Goal: Navigation & Orientation: Find specific page/section

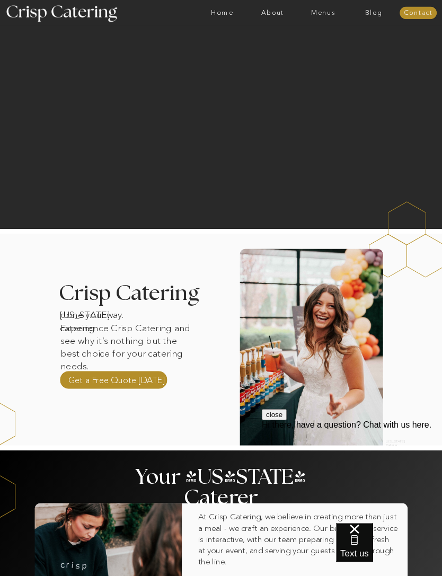
click at [326, 15] on nav "Menus" at bounding box center [323, 12] width 50 height 7
click at [327, 47] on nav "Winter (Sep-Feb)" at bounding box center [322, 43] width 60 height 7
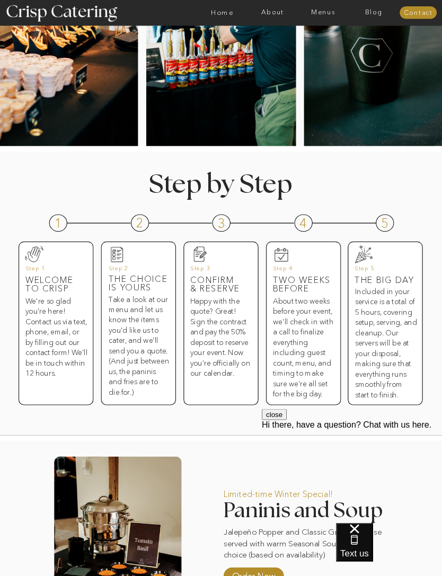
scroll to position [197, 0]
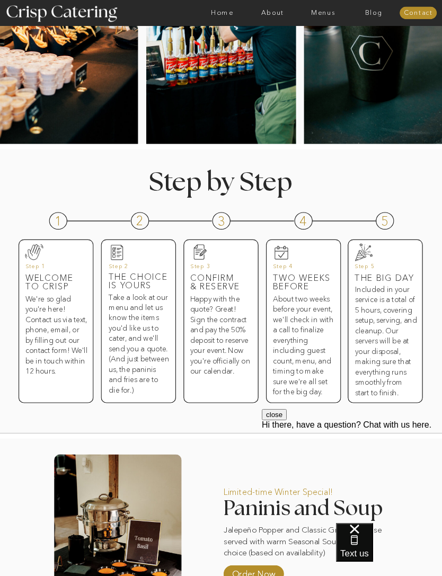
click at [143, 367] on h3 "Take a look at our menu and let us know the items you'd like us to cater, and w…" at bounding box center [139, 334] width 60 height 85
click at [130, 277] on h3 "The Choice is yours" at bounding box center [139, 278] width 60 height 10
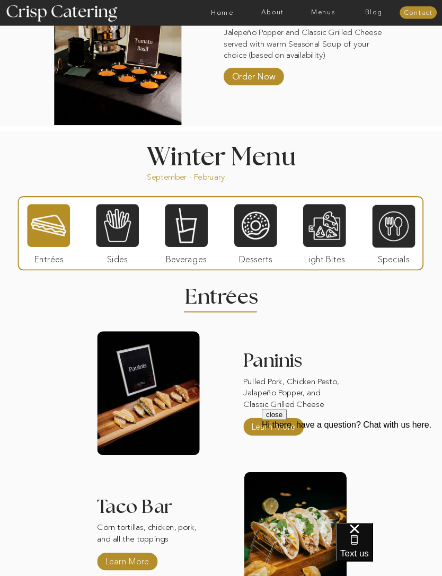
scroll to position [694, 0]
click at [255, 227] on div at bounding box center [255, 225] width 43 height 44
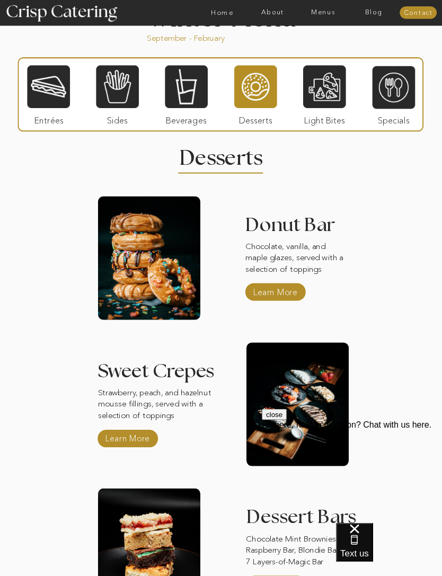
scroll to position [833, 0]
click at [289, 293] on p "Learn More" at bounding box center [274, 290] width 49 height 21
